Goal: Navigation & Orientation: Go to known website

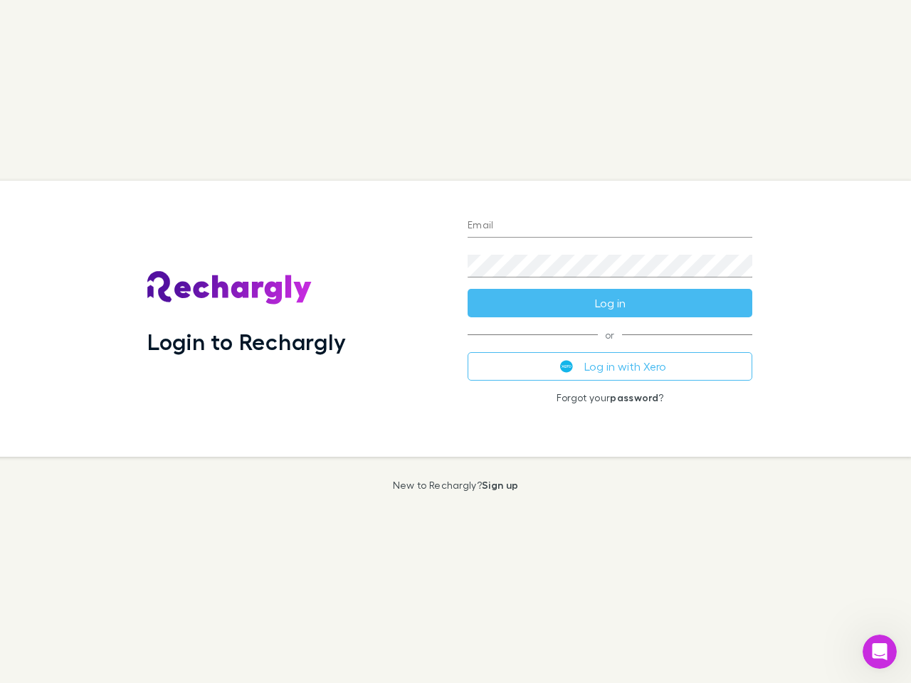
click at [456, 342] on div "Login to Rechargly" at bounding box center [296, 319] width 320 height 276
click at [610, 226] on input "Email" at bounding box center [610, 226] width 285 height 23
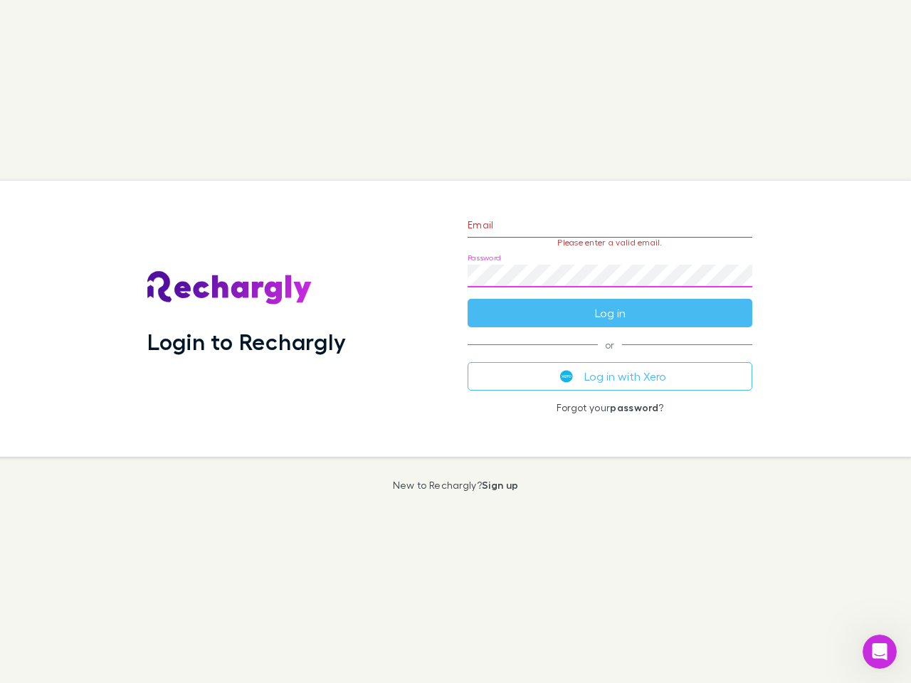
click at [610, 303] on form "Email Please enter a valid email. Password Log in" at bounding box center [610, 266] width 285 height 124
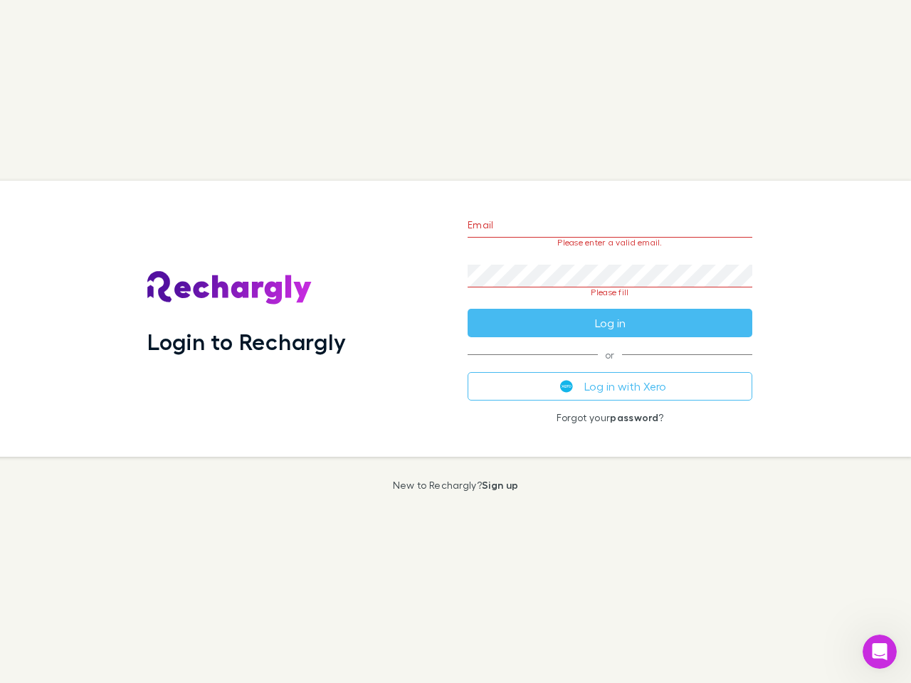
click at [610, 367] on div "Email Please enter a valid email. Password Please fill Log in or Log in with Xe…" at bounding box center [610, 319] width 308 height 276
click at [880, 652] on icon "Open Intercom Messenger" at bounding box center [880, 652] width 23 height 23
